Goal: Communication & Community: Ask a question

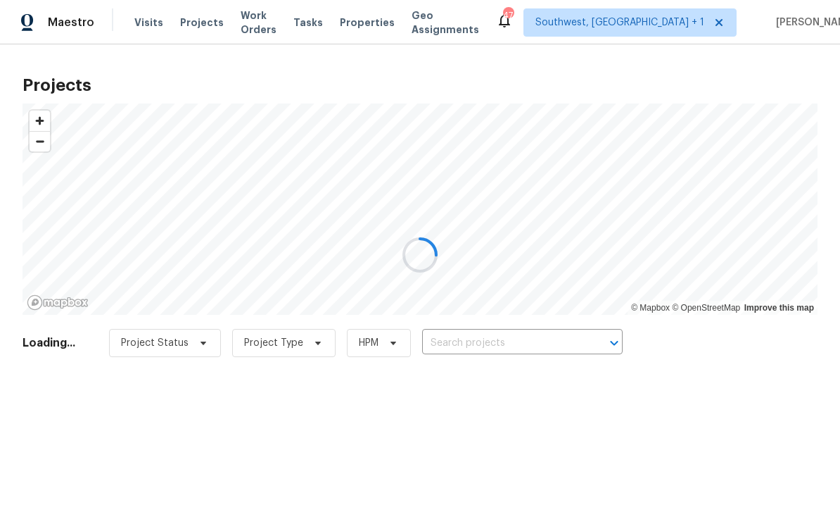
click at [510, 359] on div at bounding box center [420, 255] width 840 height 510
click at [513, 346] on div at bounding box center [420, 255] width 840 height 510
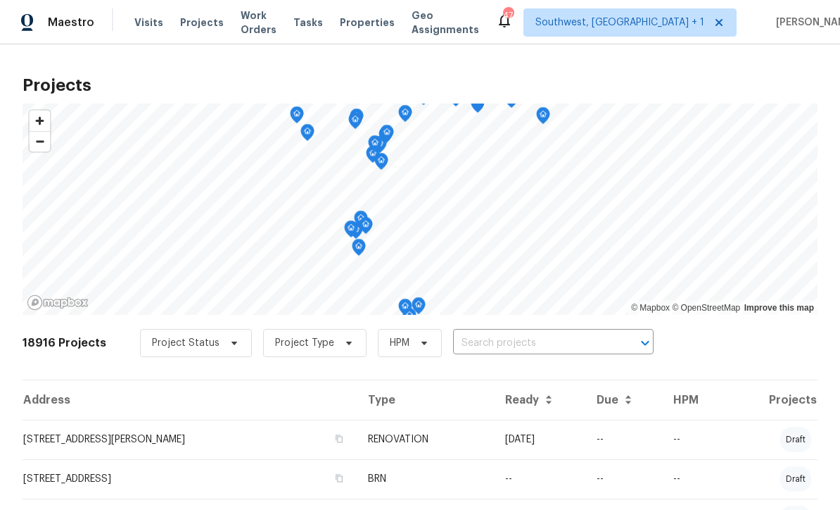
click at [491, 351] on input "text" at bounding box center [533, 343] width 161 height 22
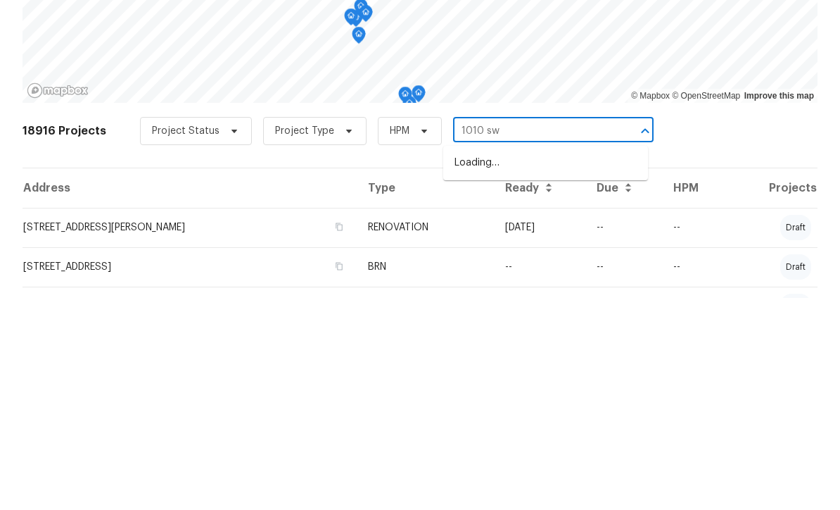
type input "1010 sw"
click at [555, 363] on li "[STREET_ADDRESS]" at bounding box center [545, 374] width 205 height 23
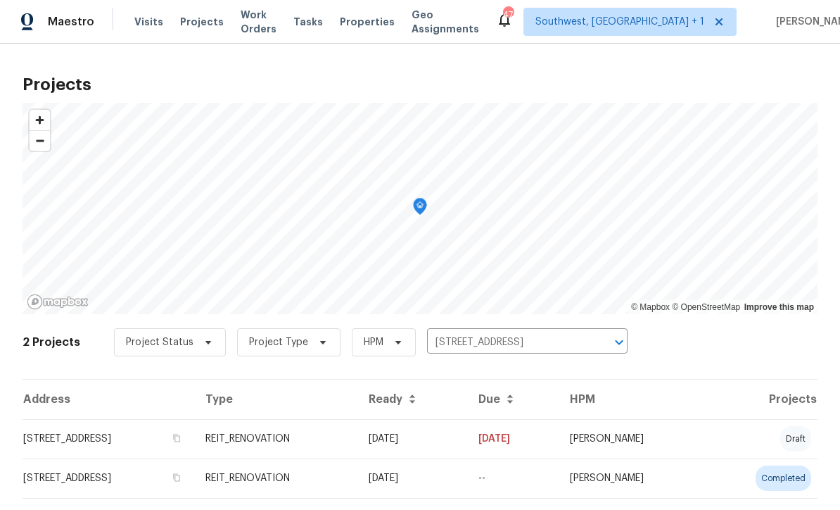
scroll to position [1, 0]
click at [465, 446] on td "[DATE]" at bounding box center [413, 438] width 110 height 39
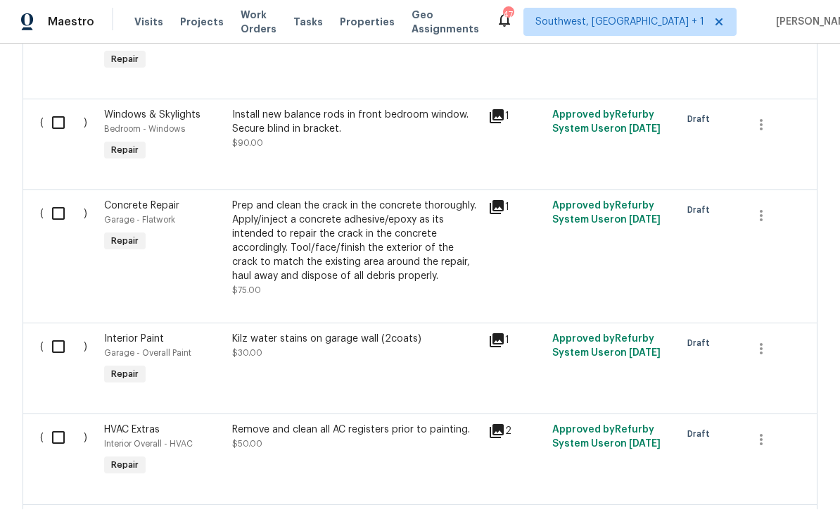
scroll to position [942, 0]
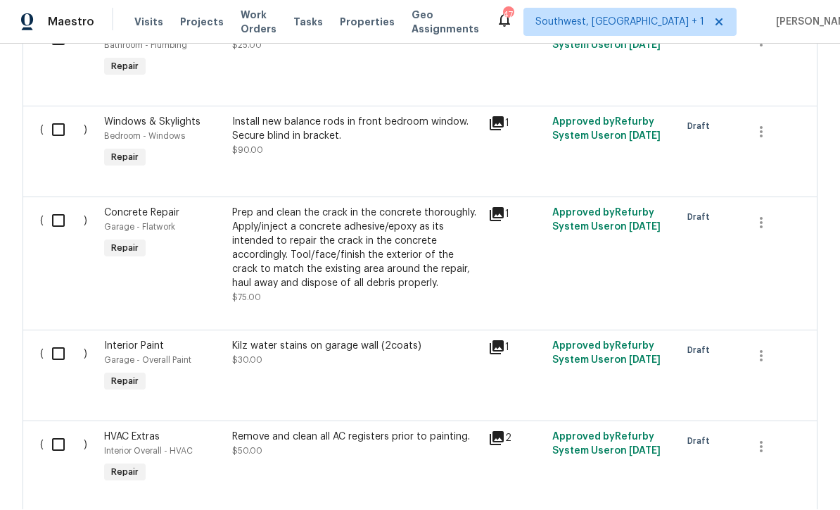
click at [503, 208] on icon at bounding box center [497, 215] width 14 height 14
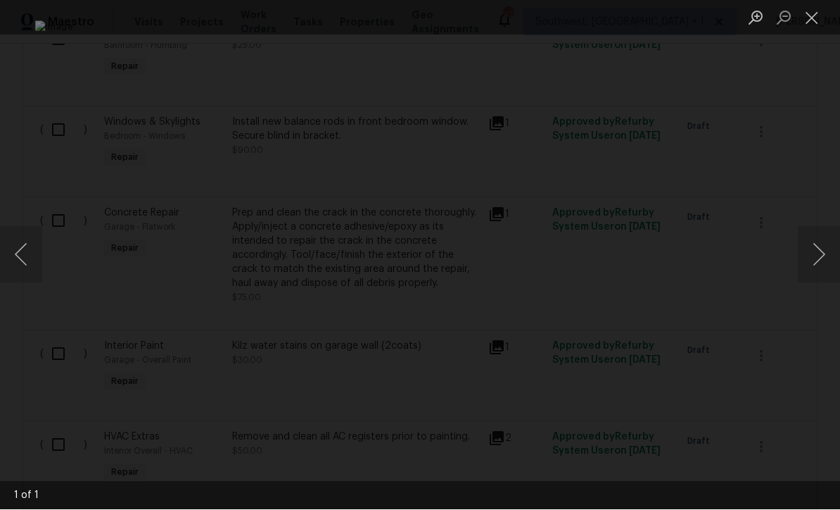
click at [827, 258] on button "Next image" at bounding box center [819, 255] width 42 height 56
click at [816, 252] on button "Next image" at bounding box center [819, 255] width 42 height 56
click at [31, 263] on button "Previous image" at bounding box center [21, 255] width 42 height 56
click at [814, 20] on button "Close lightbox" at bounding box center [812, 18] width 28 height 25
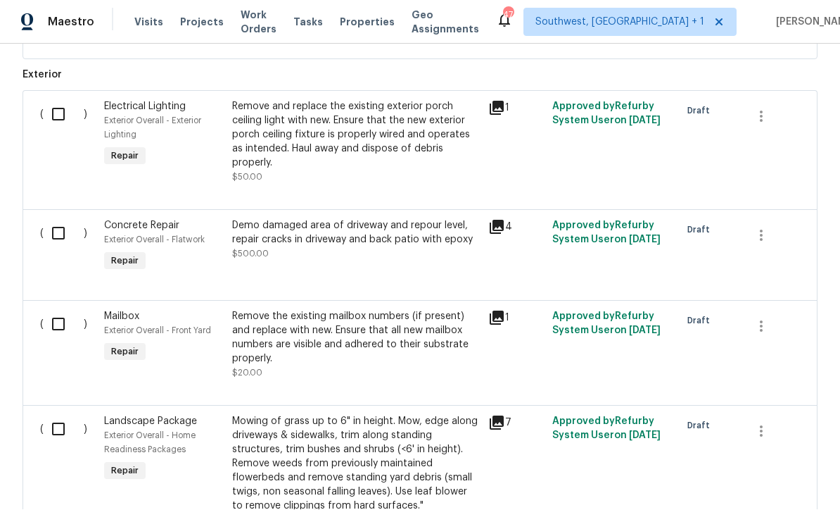
scroll to position [3819, 0]
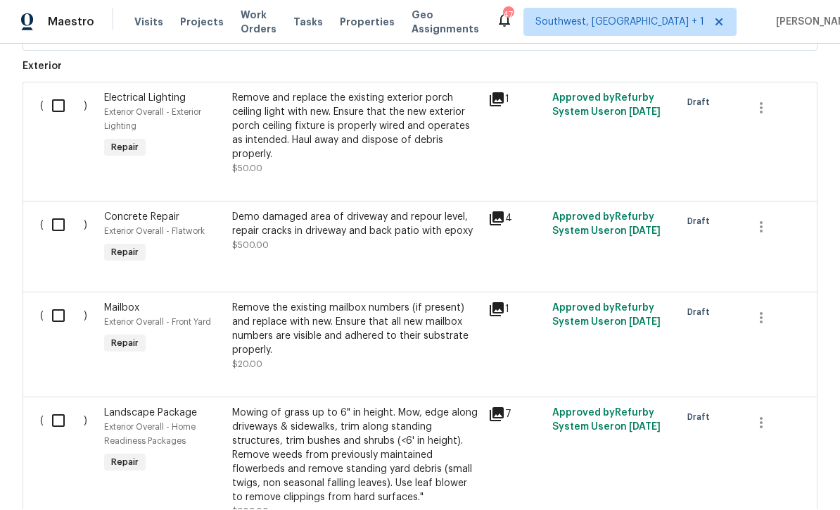
click at [501, 210] on icon at bounding box center [496, 218] width 17 height 17
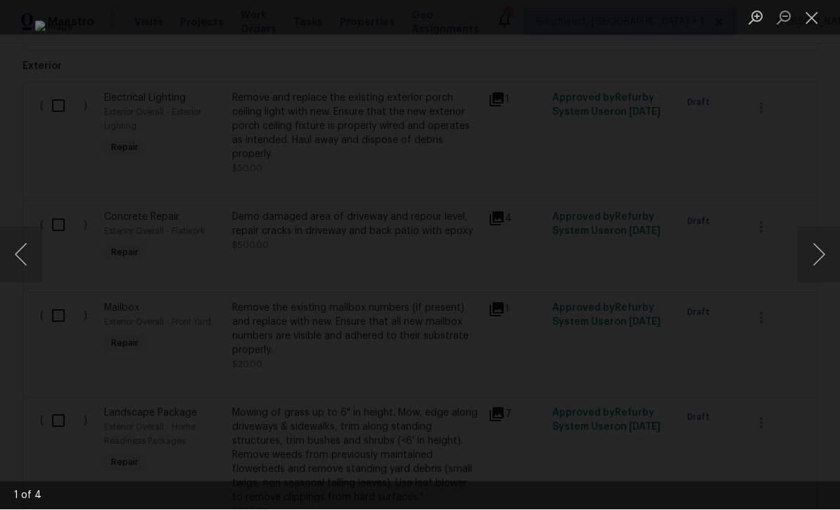
click at [816, 263] on button "Next image" at bounding box center [819, 255] width 42 height 56
click at [820, 274] on button "Next image" at bounding box center [819, 255] width 42 height 56
click at [819, 265] on button "Next image" at bounding box center [819, 255] width 42 height 56
click at [822, 266] on button "Next image" at bounding box center [819, 255] width 42 height 56
click at [626, 274] on img "Lightbox" at bounding box center [420, 254] width 771 height 467
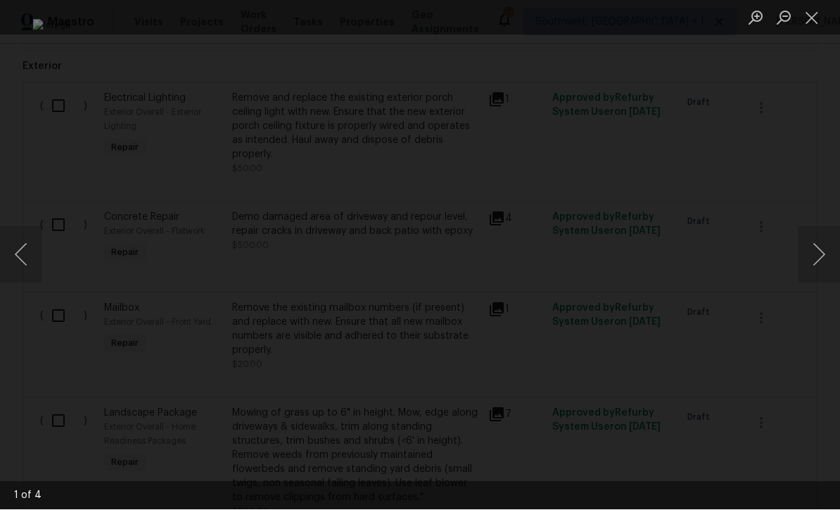
click at [610, 278] on img "Lightbox" at bounding box center [420, 255] width 775 height 470
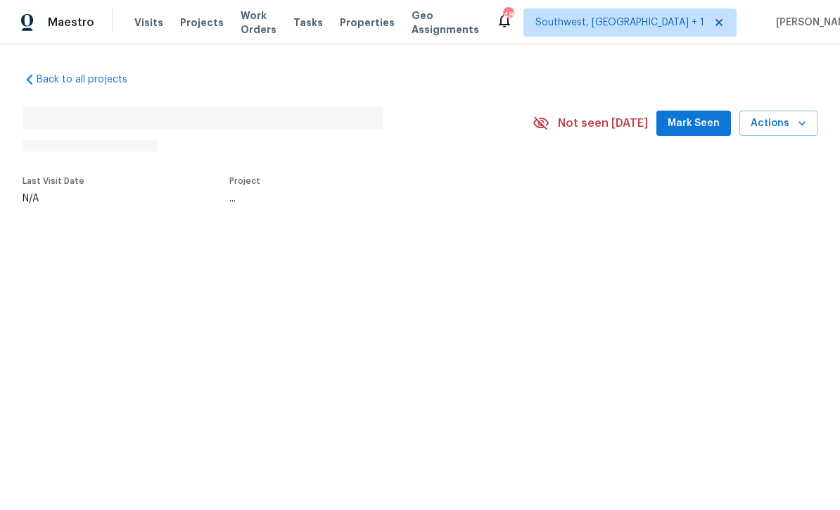
click at [189, 23] on span "Projects" at bounding box center [202, 22] width 44 height 14
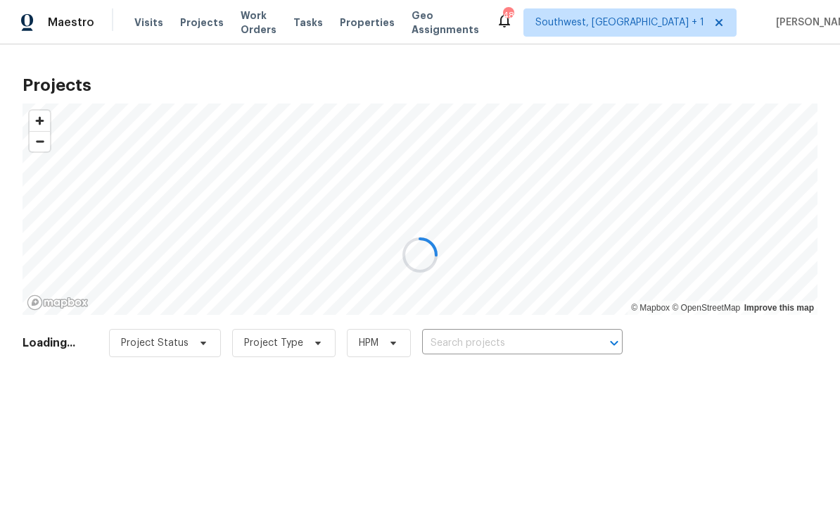
click at [512, 344] on div at bounding box center [420, 255] width 840 height 510
click at [515, 348] on div at bounding box center [420, 255] width 840 height 510
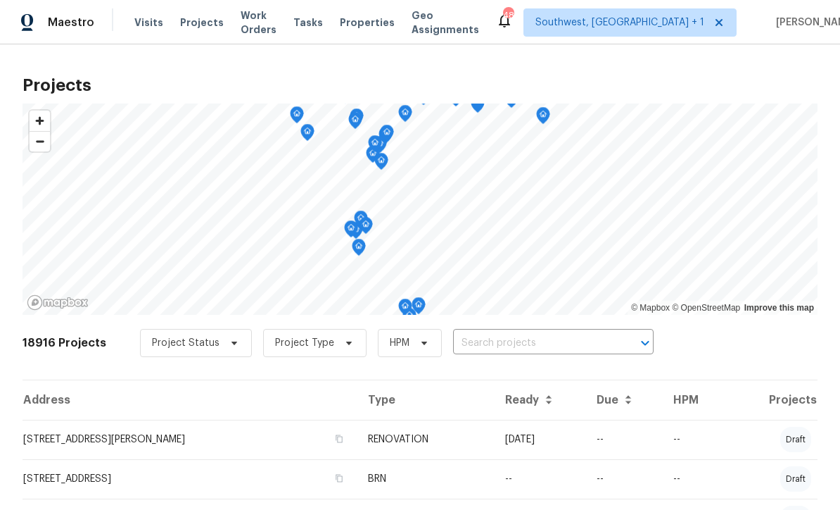
click at [517, 346] on input "text" at bounding box center [533, 343] width 161 height 22
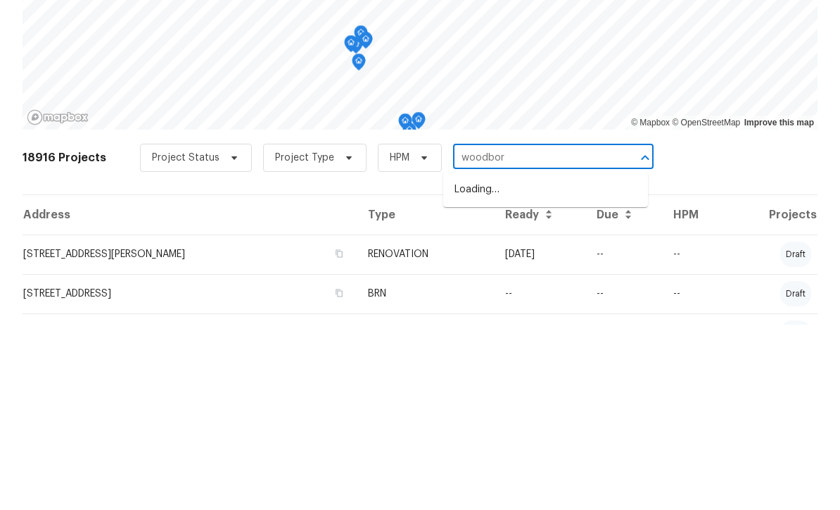
type input "woodborn"
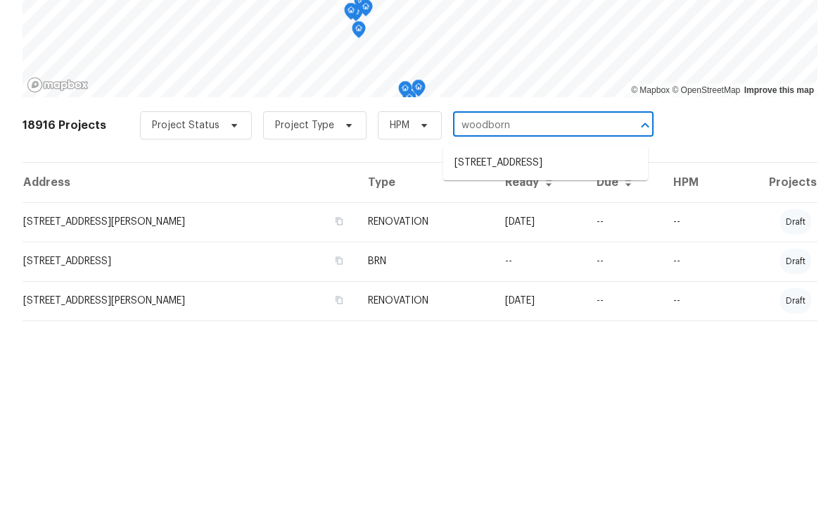
scroll to position [46, 0]
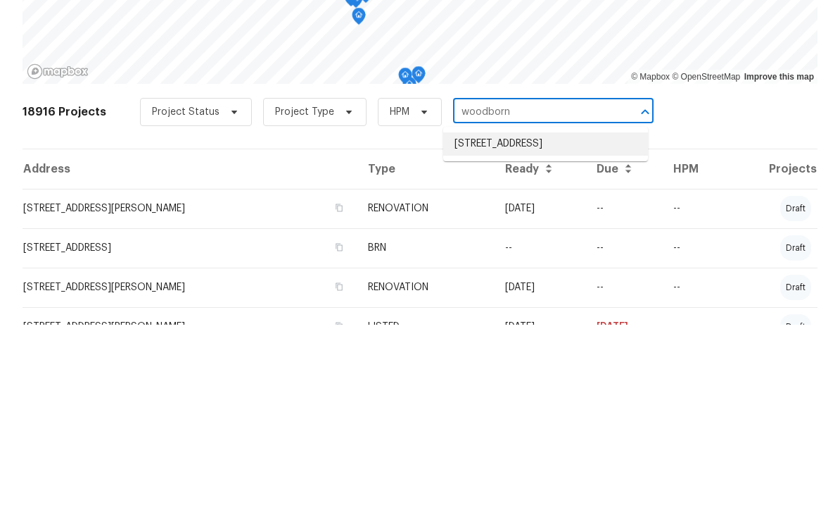
click at [576, 317] on li "[STREET_ADDRESS]" at bounding box center [545, 328] width 205 height 23
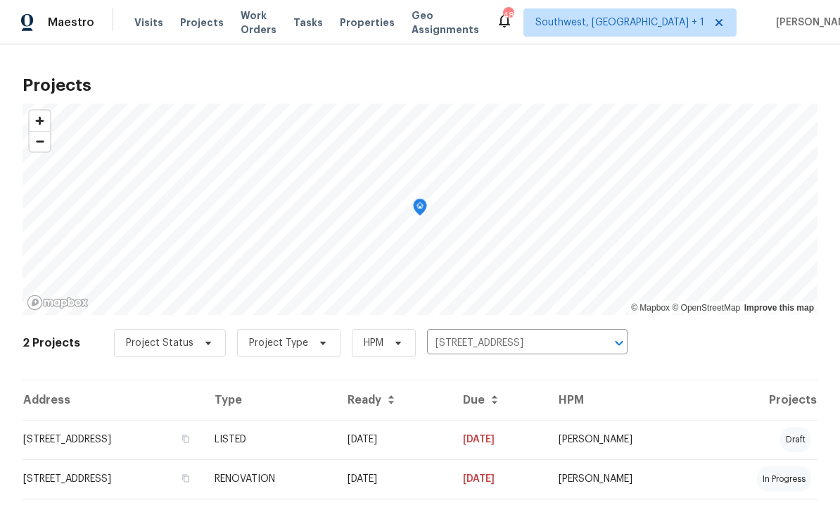
scroll to position [34, 0]
click at [89, 419] on td "[STREET_ADDRESS]" at bounding box center [113, 438] width 181 height 39
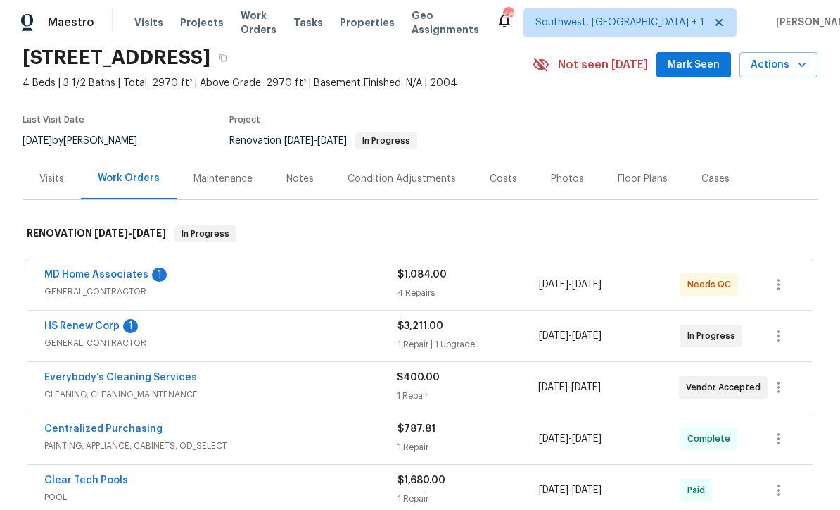
scroll to position [57, 0]
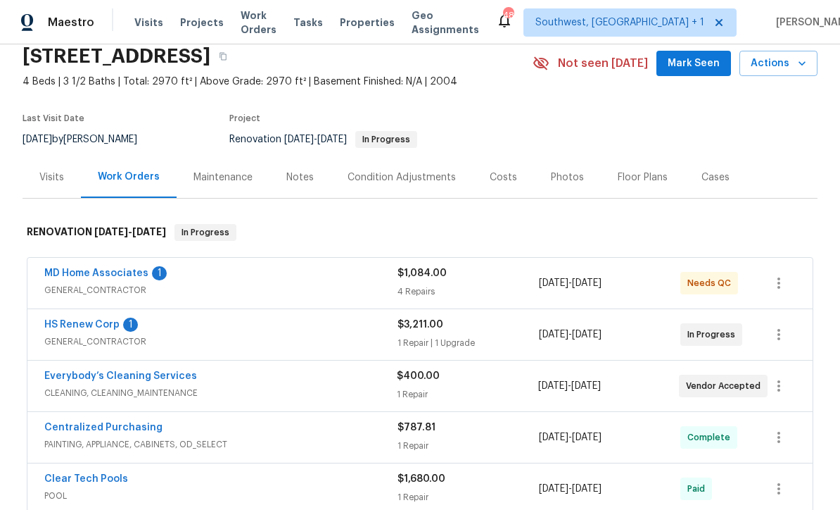
click at [63, 322] on link "HS Renew Corp" at bounding box center [81, 325] width 75 height 10
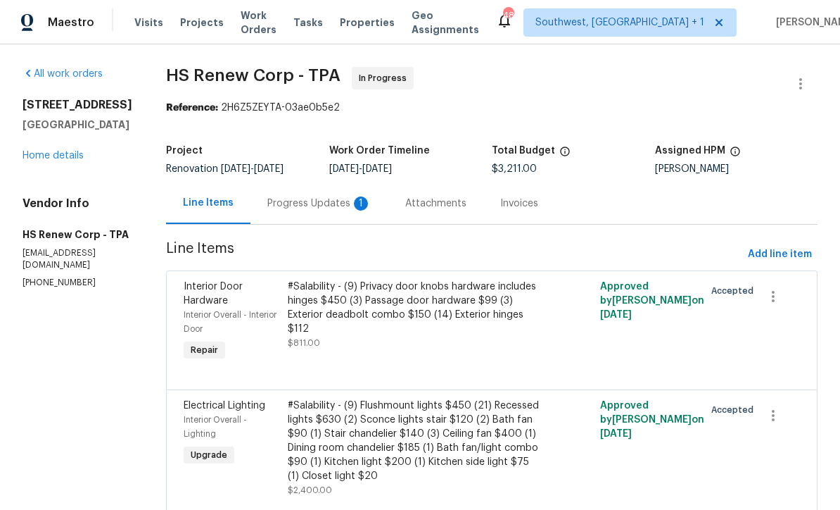
click at [296, 205] on div "Progress Updates 1" at bounding box center [319, 203] width 104 height 14
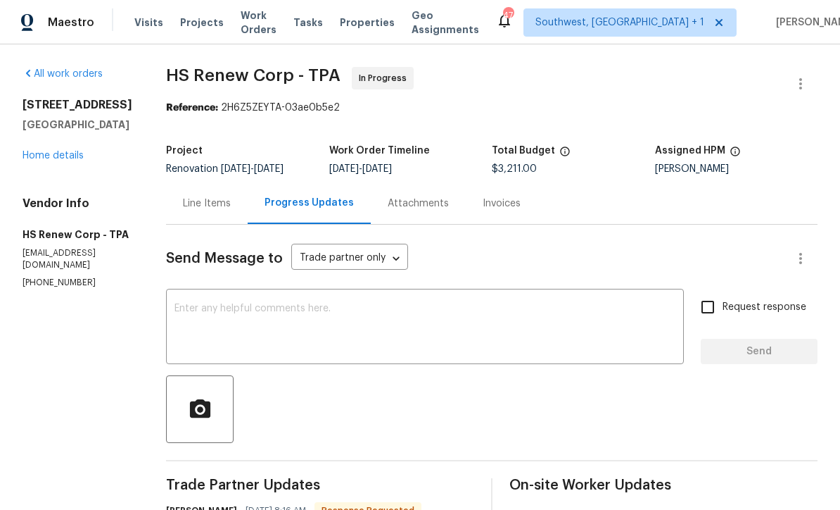
click at [49, 160] on link "Home details" at bounding box center [53, 156] width 61 height 10
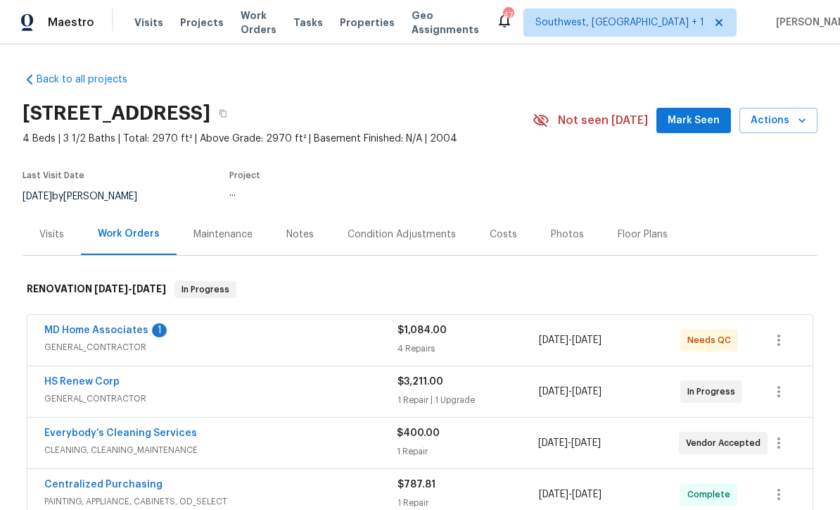
click at [61, 328] on link "MD Home Associates" at bounding box center [96, 330] width 104 height 10
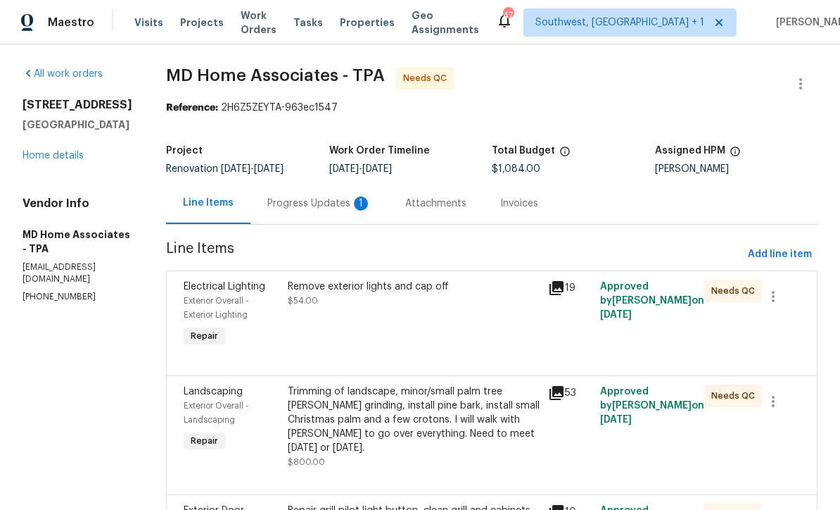
click at [345, 200] on div "Progress Updates 1" at bounding box center [319, 203] width 104 height 14
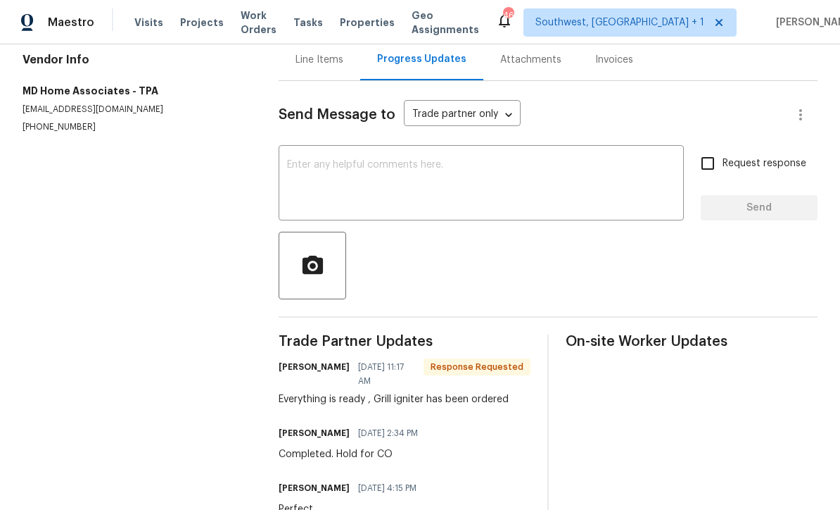
scroll to position [142, 0]
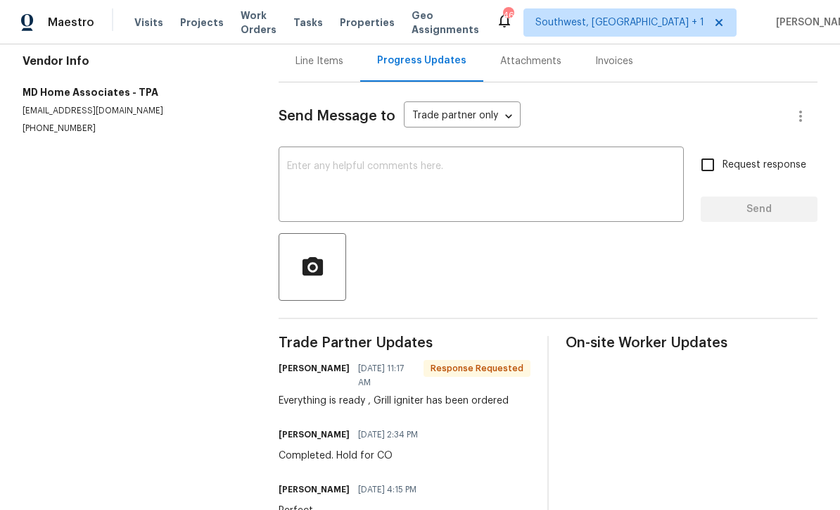
click at [453, 189] on textarea at bounding box center [481, 185] width 389 height 49
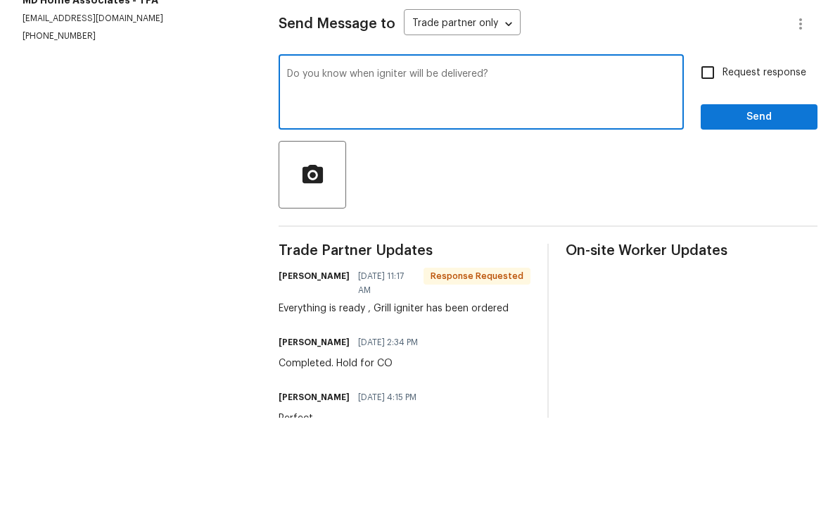
type textarea "Do you know when igniter will be delivered?"
click at [714, 150] on input "Request response" at bounding box center [708, 165] width 30 height 30
checkbox input "true"
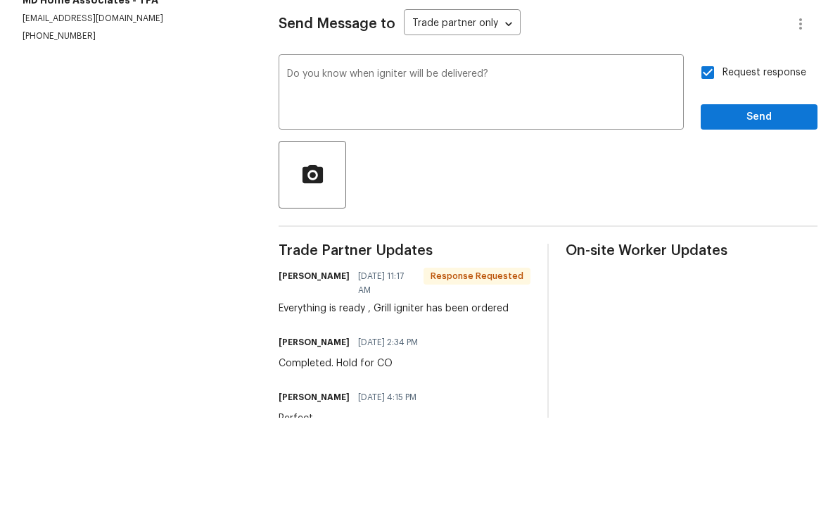
scroll to position [46, 0]
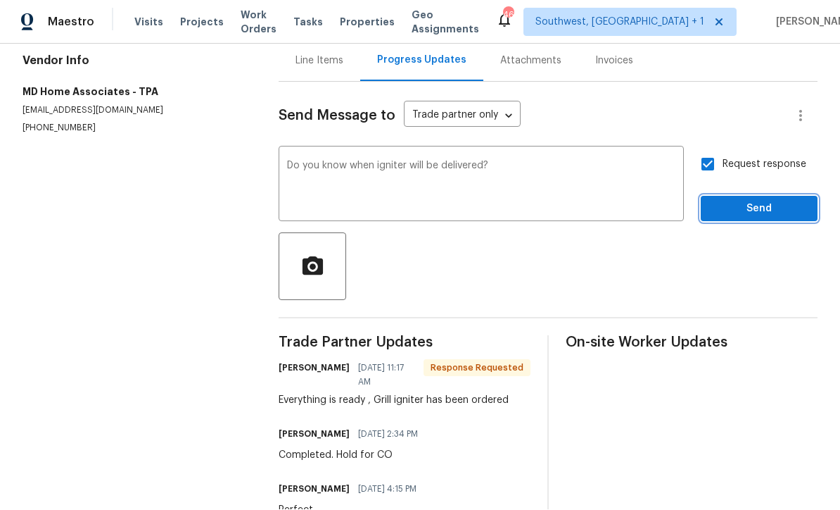
click at [769, 201] on span "Send" at bounding box center [759, 210] width 94 height 18
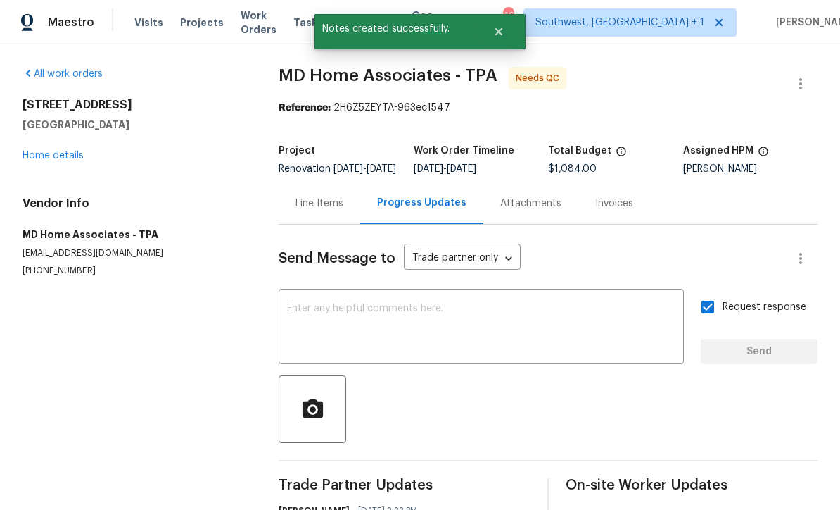
click at [48, 151] on link "Home details" at bounding box center [53, 156] width 61 height 10
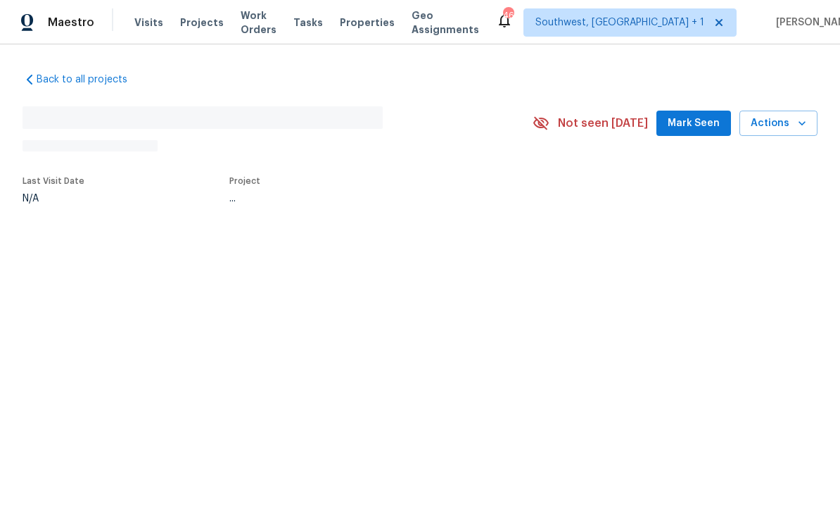
click at [182, 25] on span "Projects" at bounding box center [202, 22] width 44 height 14
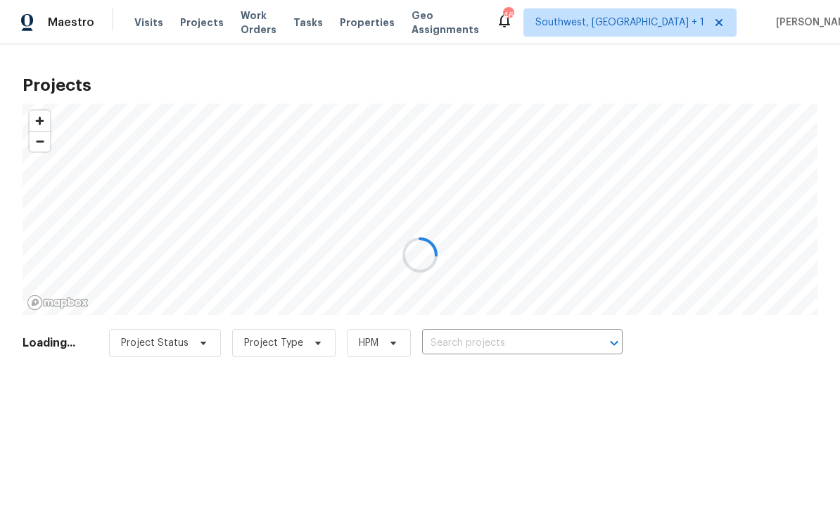
click at [194, 32] on div at bounding box center [420, 255] width 840 height 510
